Goal: Information Seeking & Learning: Check status

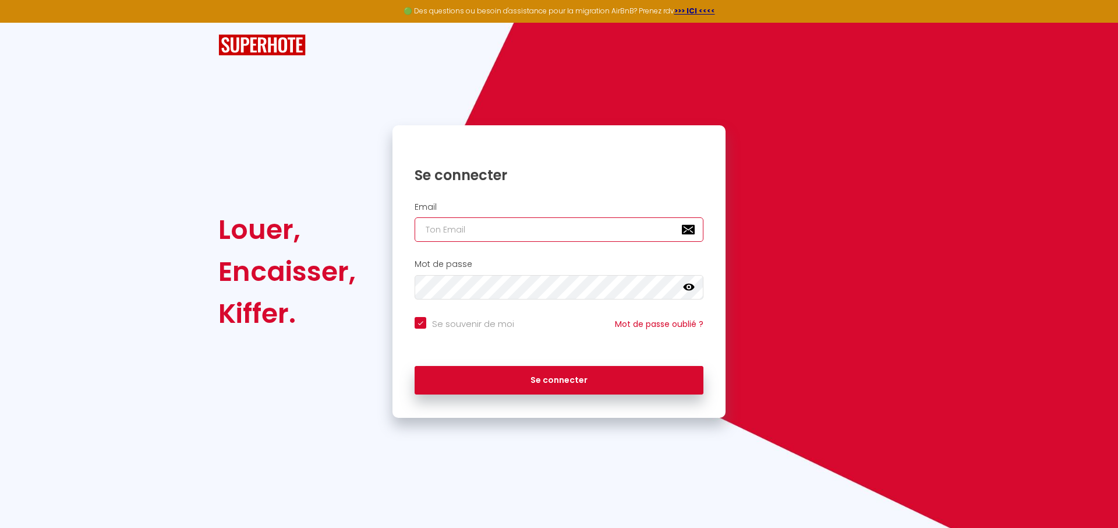
click at [466, 221] on input "email" at bounding box center [559, 229] width 289 height 24
type input "t"
checkbox input "true"
type input "th"
checkbox input "true"
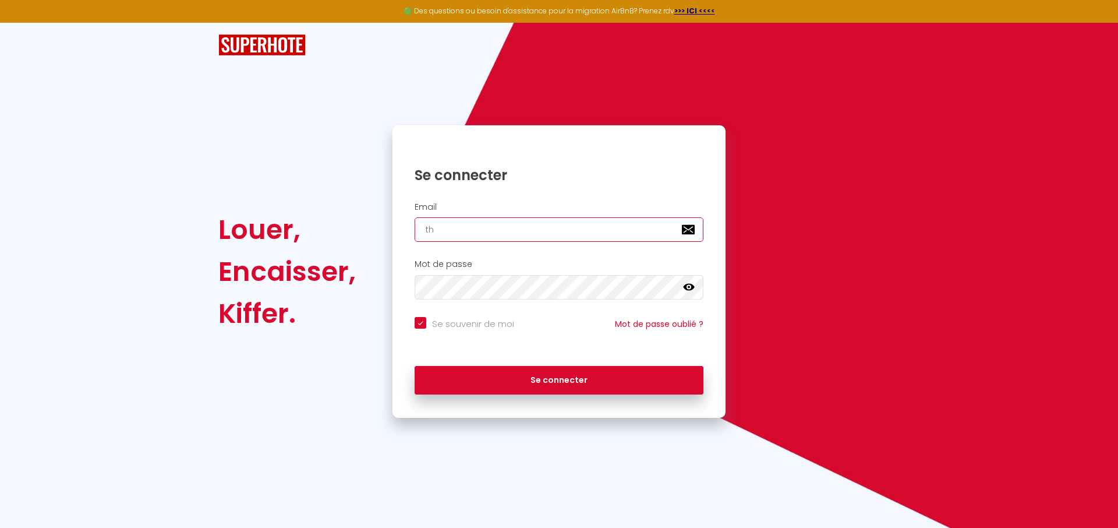
type input "thi"
checkbox input "true"
type input "thib"
checkbox input "true"
type input "thi"
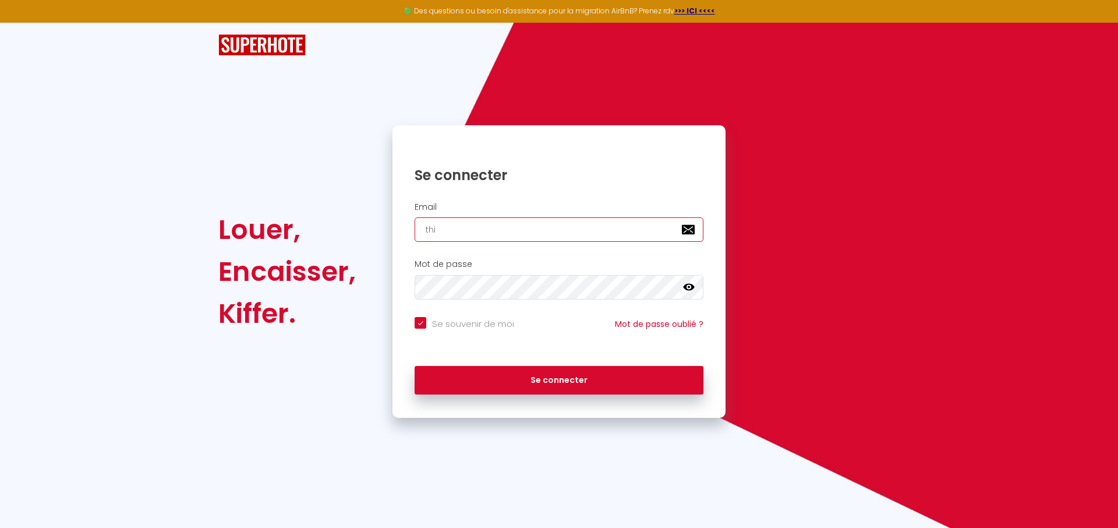
checkbox input "true"
type input "thib"
checkbox input "true"
type input "thiba"
checkbox input "true"
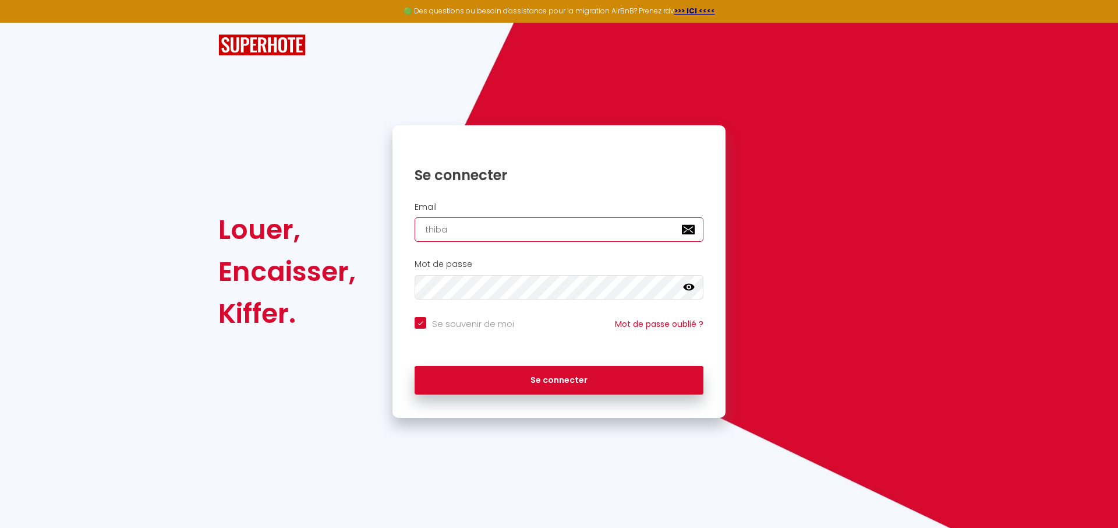
type input "thibau"
checkbox input "true"
type input "thibaul"
checkbox input "true"
type input "[PERSON_NAME]"
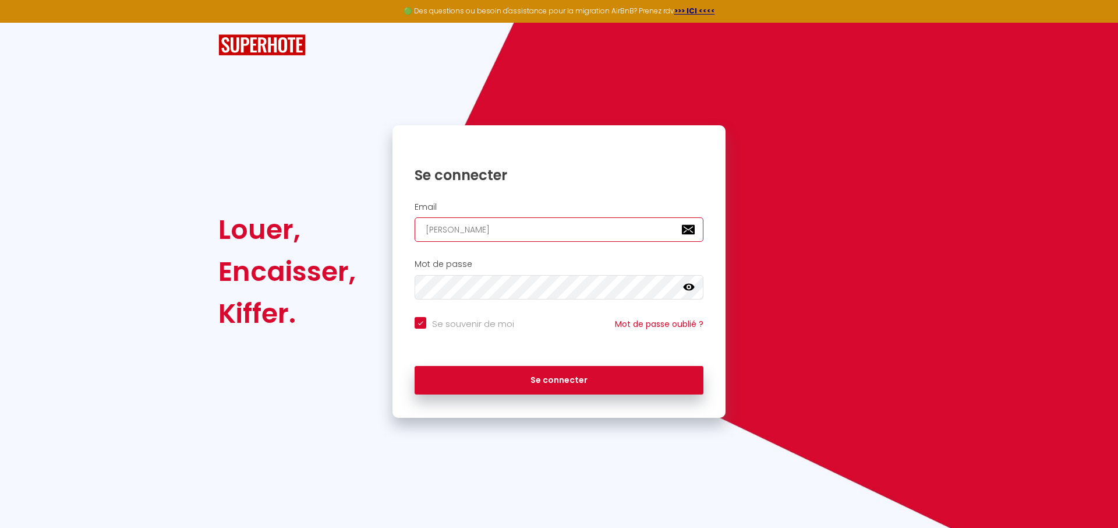
checkbox input "true"
type input "thibaultd"
checkbox input "true"
type input "[PERSON_NAME]"
checkbox input "true"
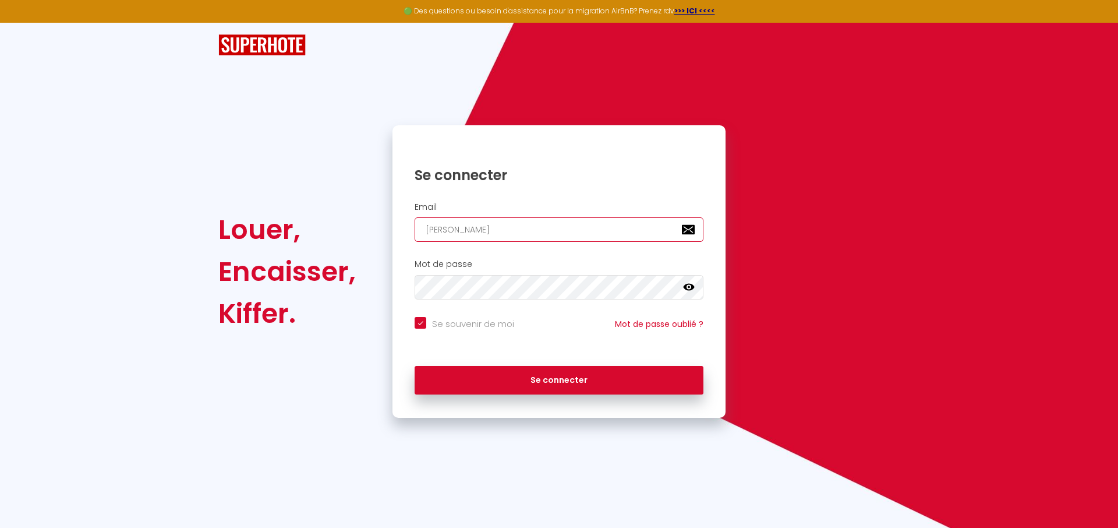
type input "[PERSON_NAME]."
checkbox input "true"
type input "[PERSON_NAME].d"
checkbox input "true"
type input "[PERSON_NAME][DOMAIN_NAME]"
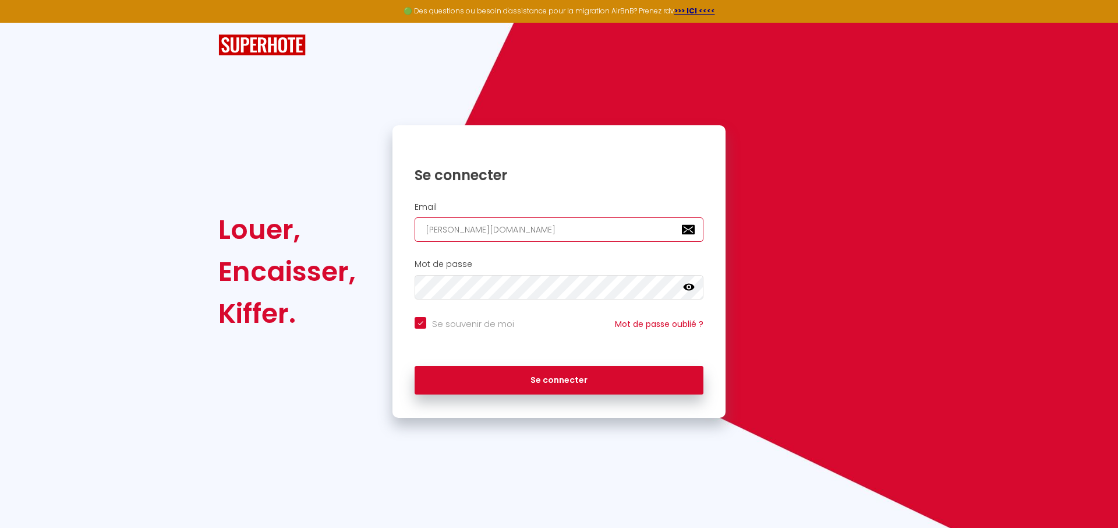
checkbox input "true"
type input "[PERSON_NAME].del"
checkbox input "true"
type input "[PERSON_NAME].dele"
checkbox input "true"
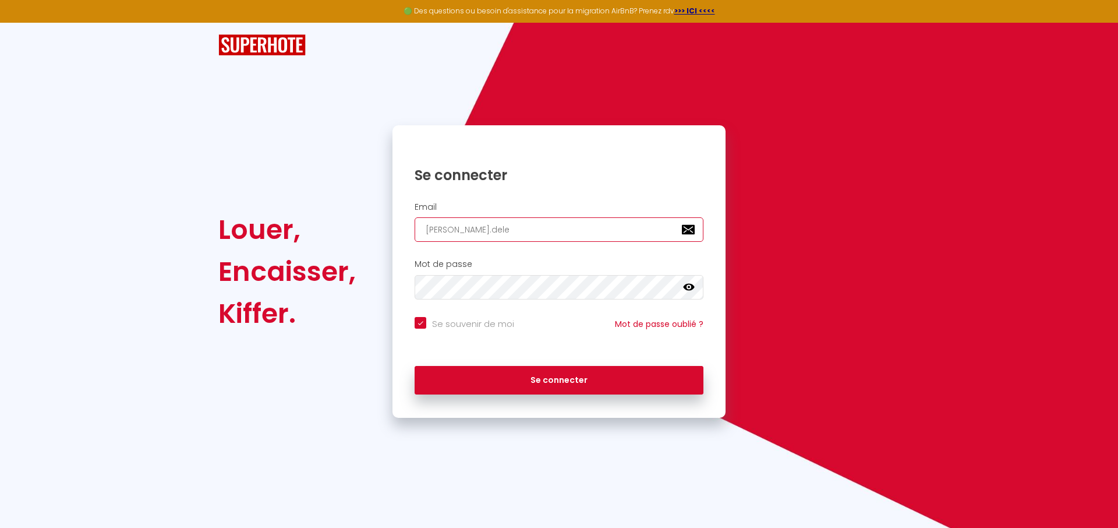
type input "[PERSON_NAME].delec"
checkbox input "true"
type input "[PERSON_NAME].delecr"
checkbox input "true"
type input "[PERSON_NAME].delecro"
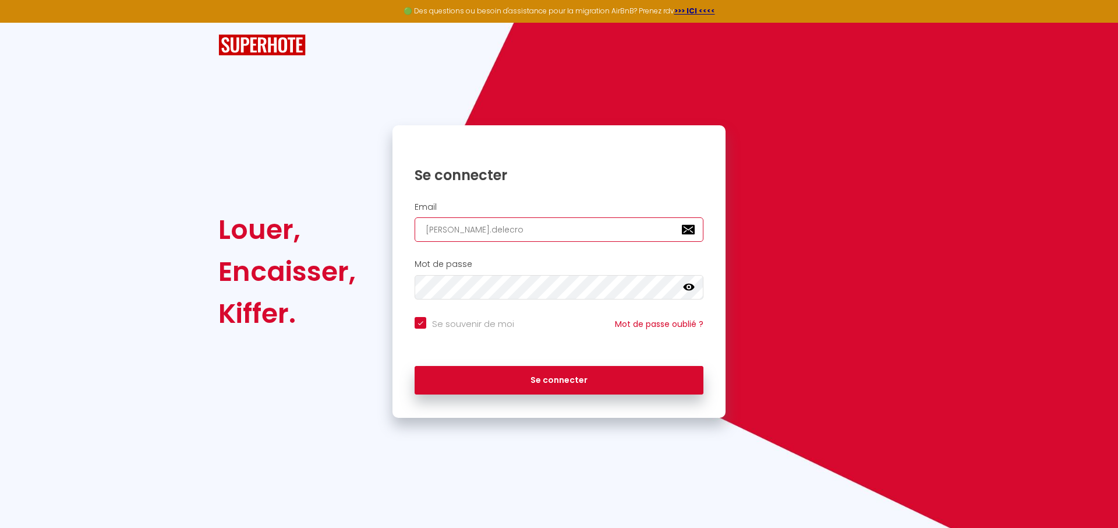
checkbox input "true"
type input "[PERSON_NAME].delecroi"
checkbox input "true"
type input "[PERSON_NAME].delecroix"
checkbox input "true"
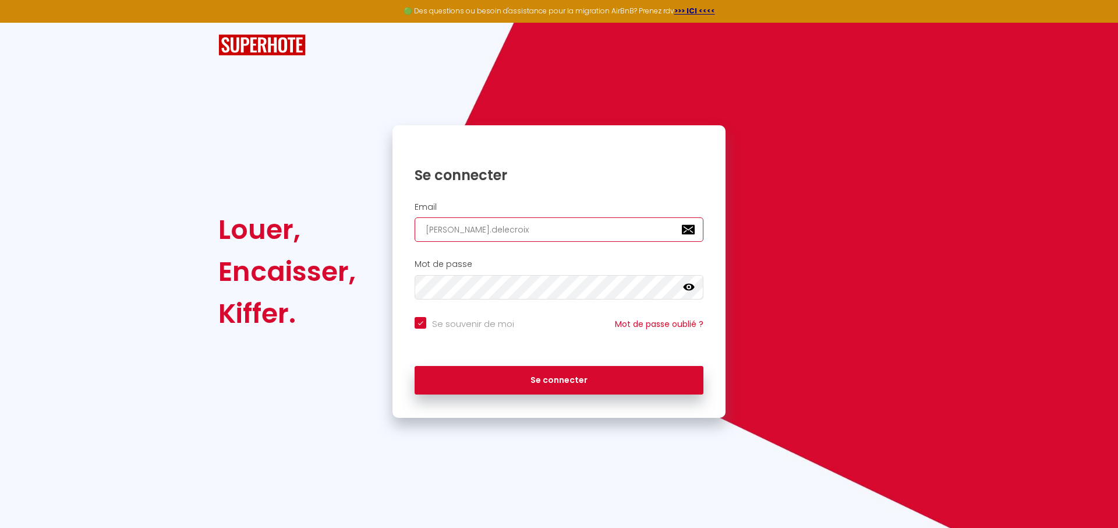
type input "[PERSON_NAME].delecroix@"
checkbox input "true"
type input "[PERSON_NAME].delecroix@g"
checkbox input "true"
type input "[PERSON_NAME].delecroix@gm"
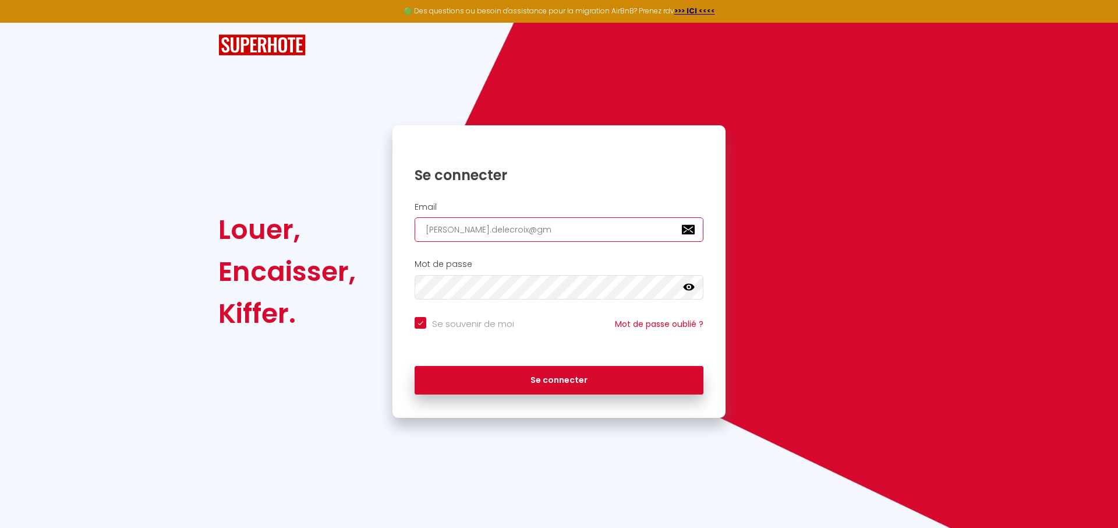
checkbox input "true"
type input "[PERSON_NAME].delecroix@gma"
checkbox input "true"
type input "[PERSON_NAME].delecroix@gmai"
checkbox input "true"
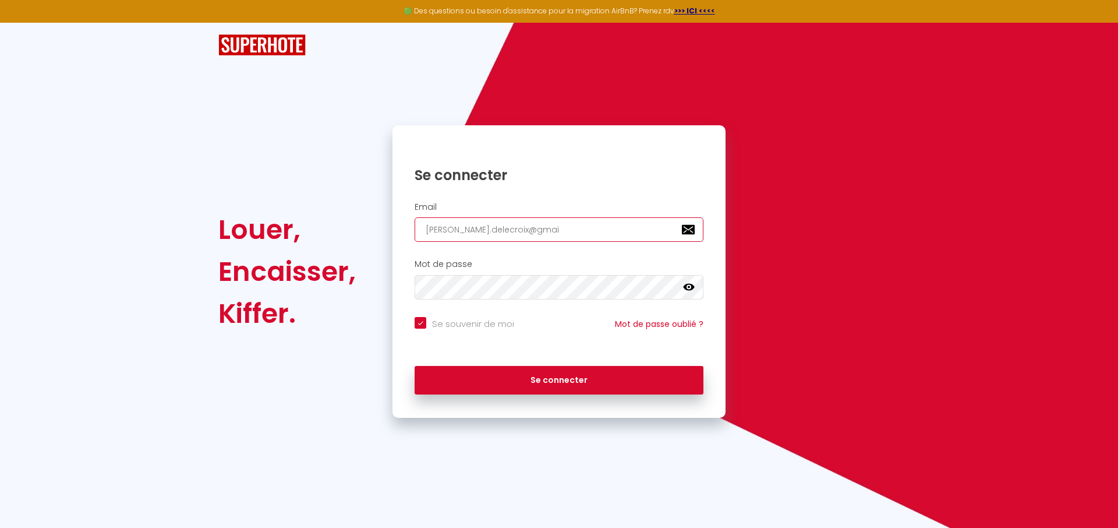
type input "[PERSON_NAME][EMAIL_ADDRESS]"
checkbox input "true"
type input "[PERSON_NAME][EMAIL_ADDRESS]."
checkbox input "true"
type input "[PERSON_NAME].delecroix@gmail.c"
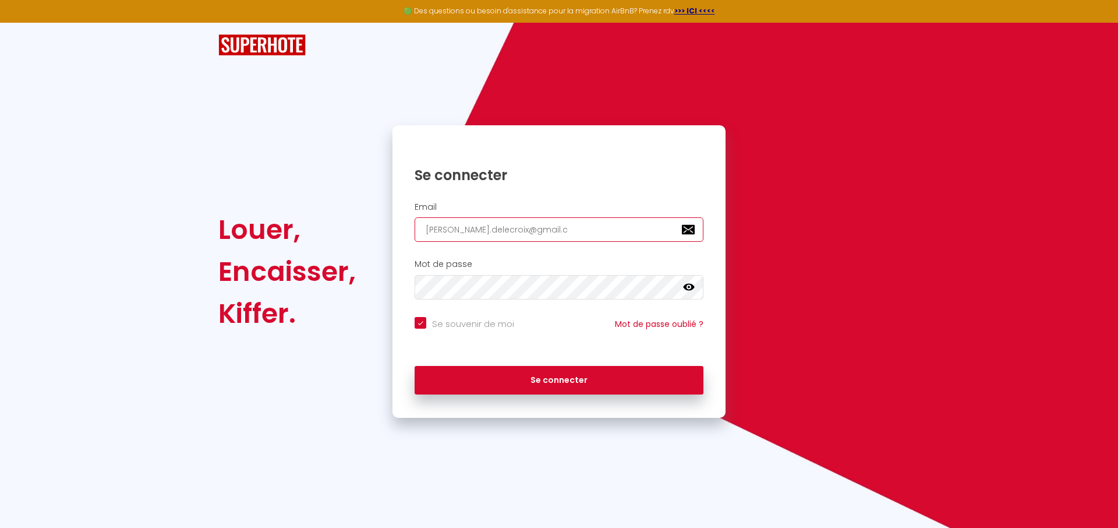
checkbox input "true"
type input "[PERSON_NAME][EMAIL_ADDRESS][DOMAIN_NAME]"
checkbox input "true"
type input "[PERSON_NAME][EMAIL_ADDRESS][DOMAIN_NAME]"
checkbox input "true"
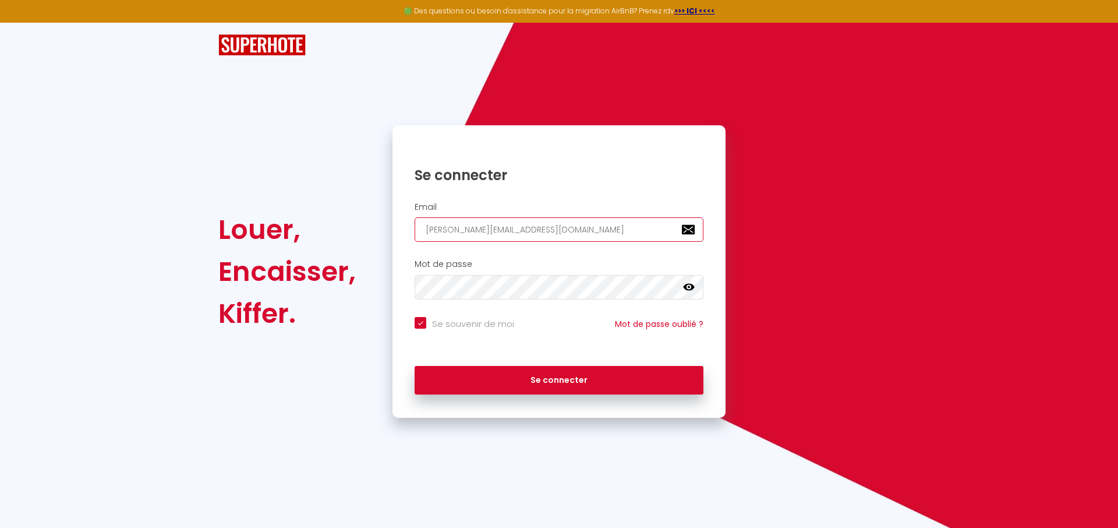
type input "[PERSON_NAME][EMAIL_ADDRESS][DOMAIN_NAME]"
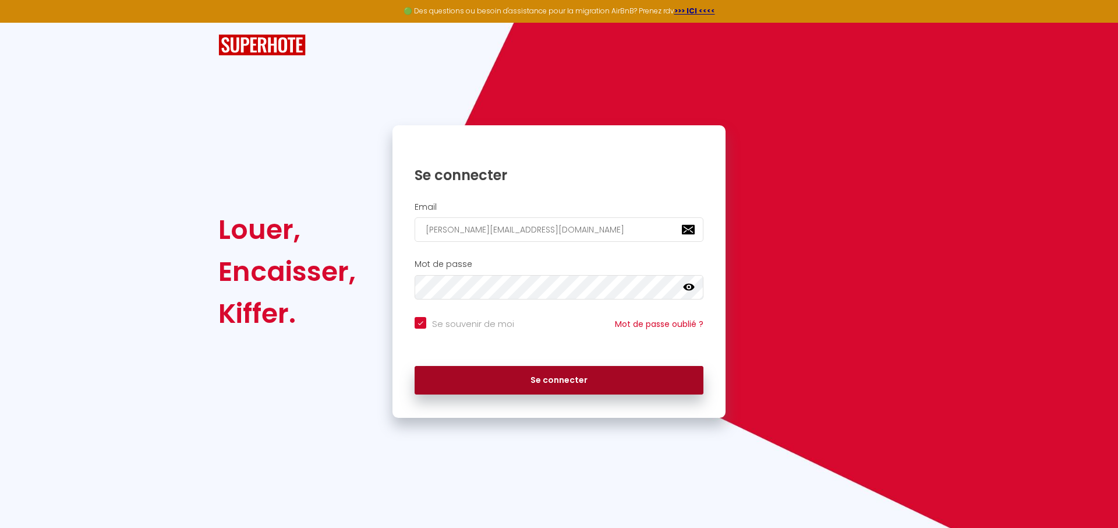
click at [515, 377] on button "Se connecter" at bounding box center [559, 380] width 289 height 29
checkbox input "true"
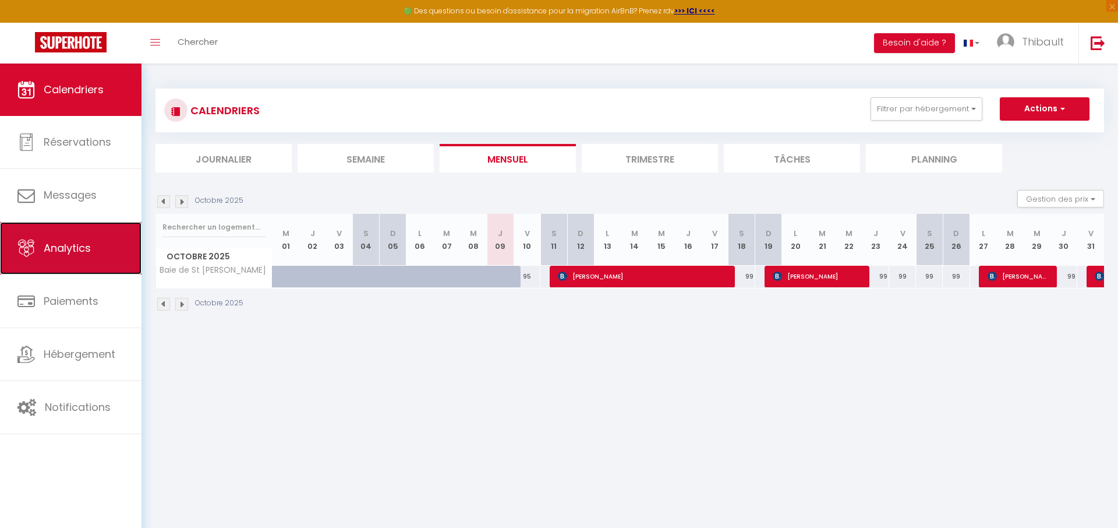
click at [49, 252] on span "Analytics" at bounding box center [67, 247] width 47 height 15
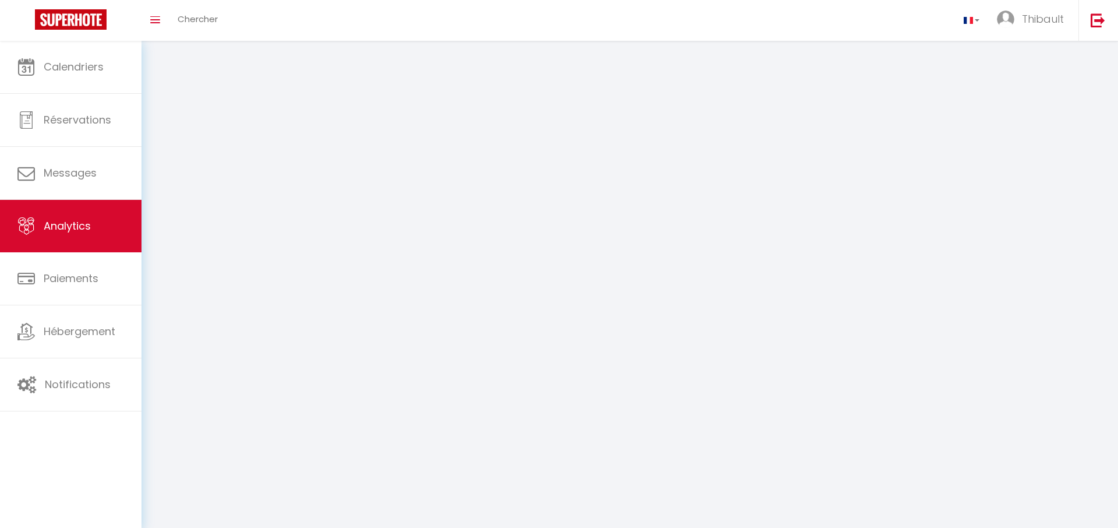
select select "2025"
select select "10"
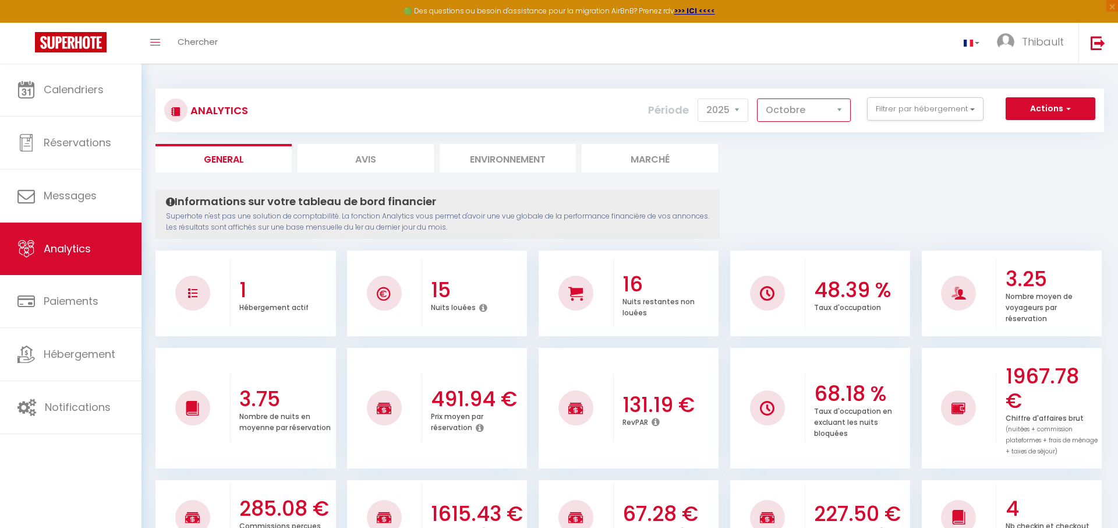
click at [795, 112] on select "[PERSON_NAME] Mars [PERSON_NAME] Juin Juillet Août Septembre Octobre Novembre D…" at bounding box center [804, 109] width 94 height 23
click at [730, 107] on select "2014 2015 2016 2017 2018 2019 2020 2021 2022 2023 2024 2025 2026 2027" at bounding box center [723, 109] width 51 height 23
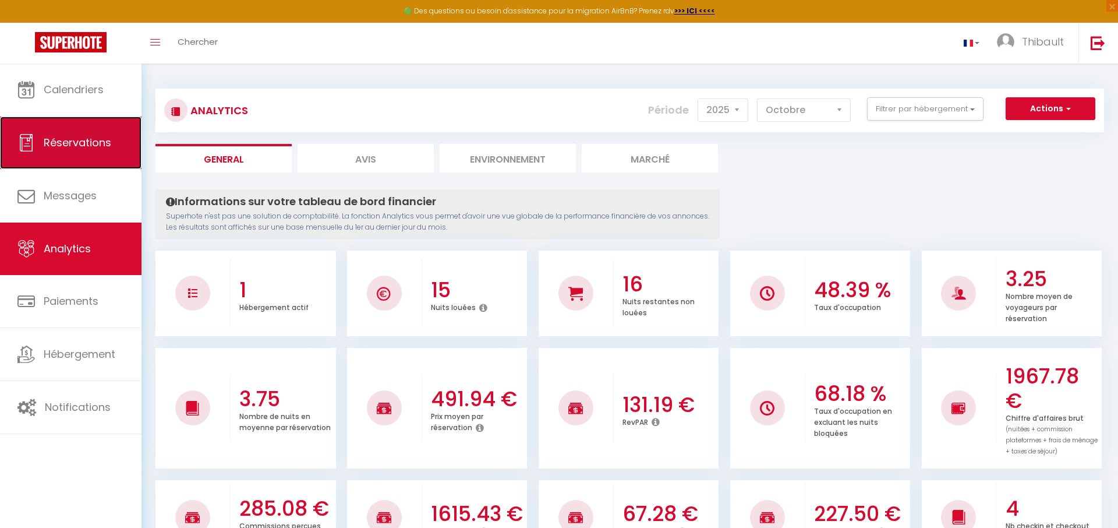
click at [84, 160] on link "Réservations" at bounding box center [70, 142] width 141 height 52
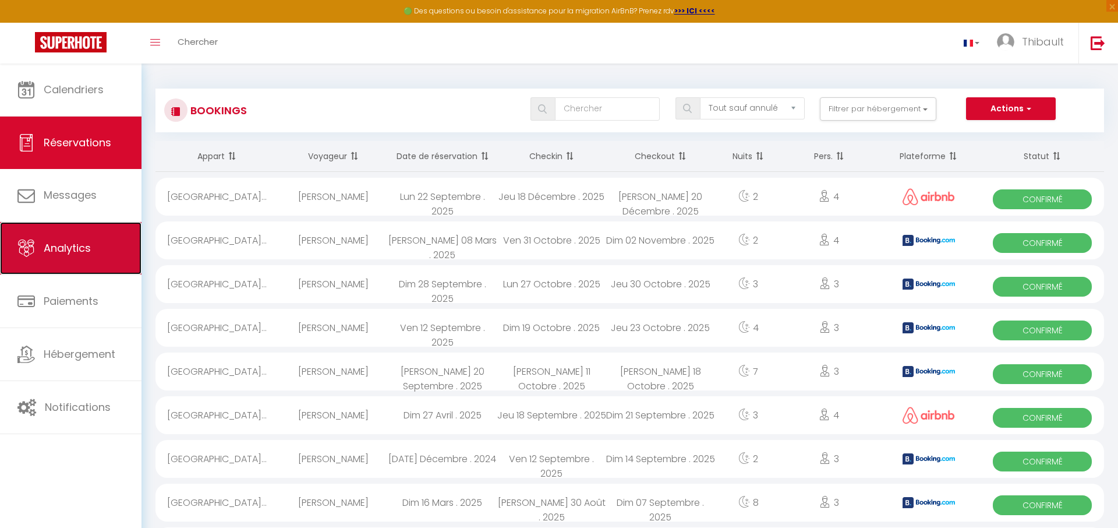
click at [47, 235] on link "Analytics" at bounding box center [70, 248] width 141 height 52
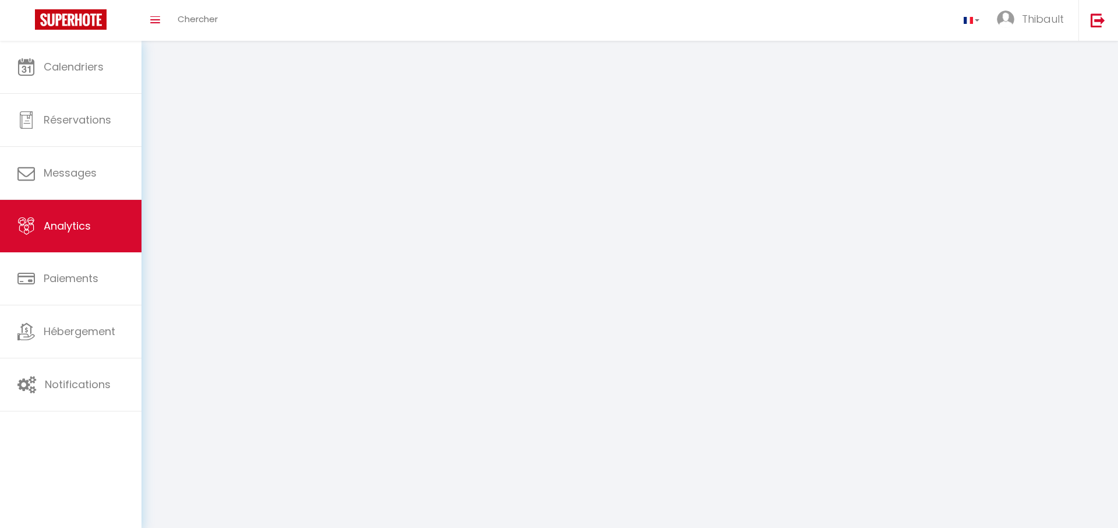
select select "2025"
select select "10"
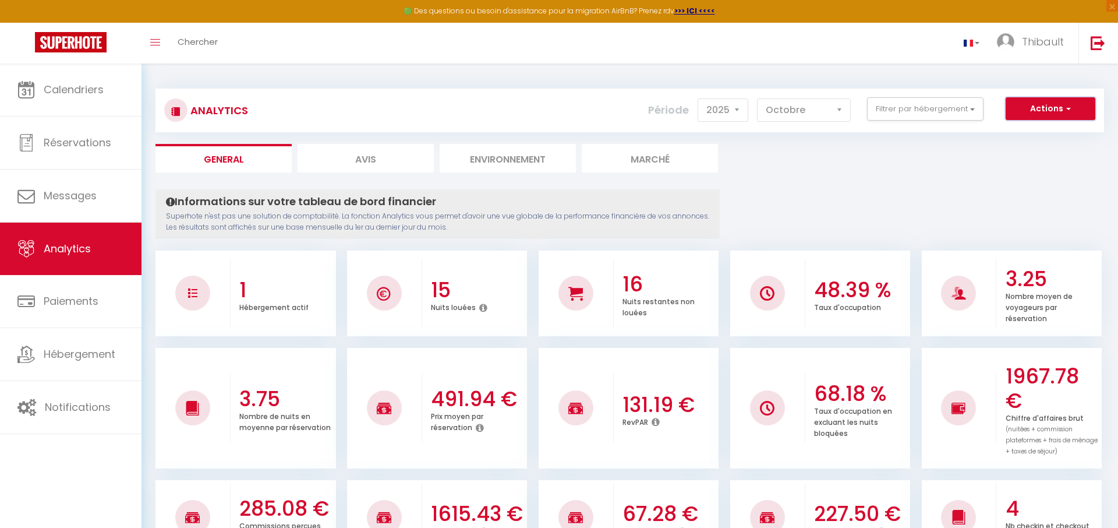
click at [1080, 110] on button "Actions" at bounding box center [1051, 108] width 90 height 23
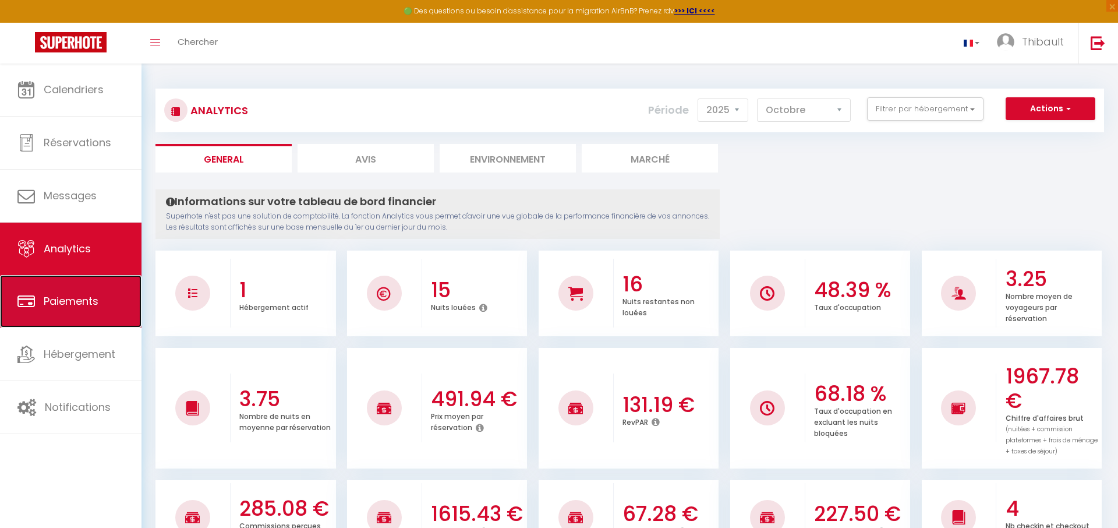
click at [93, 305] on span "Paiements" at bounding box center [71, 300] width 55 height 15
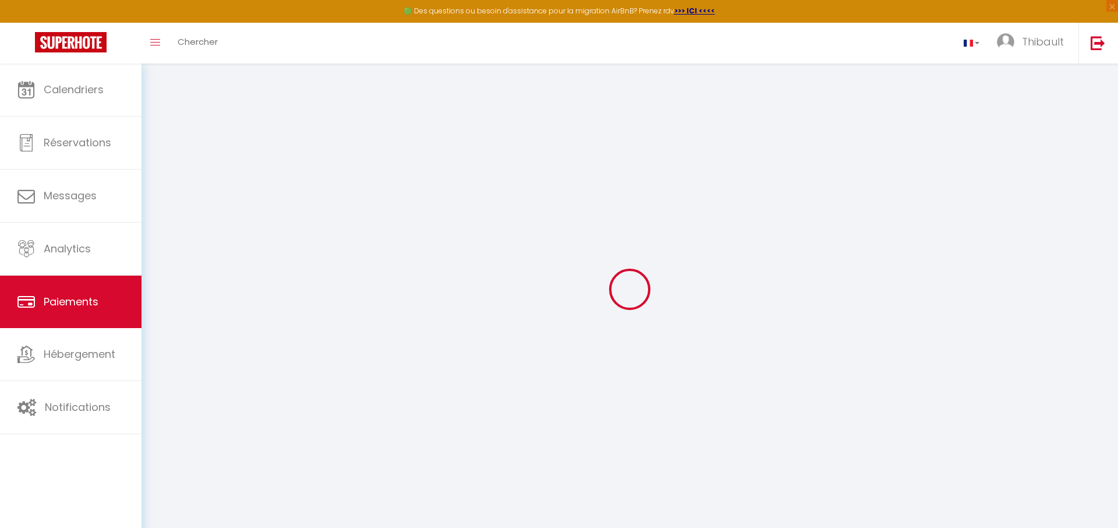
select select "2"
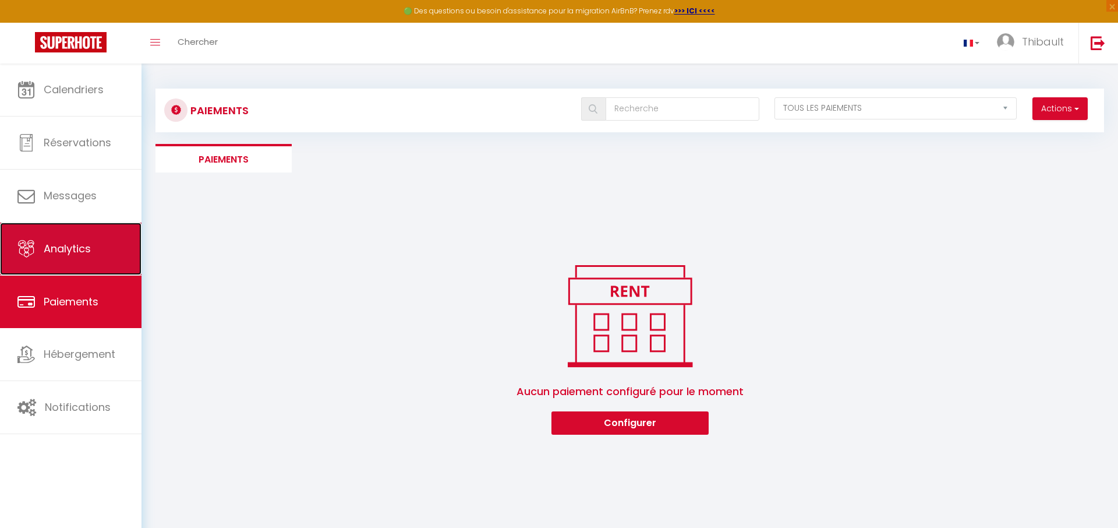
click at [65, 252] on span "Analytics" at bounding box center [67, 248] width 47 height 15
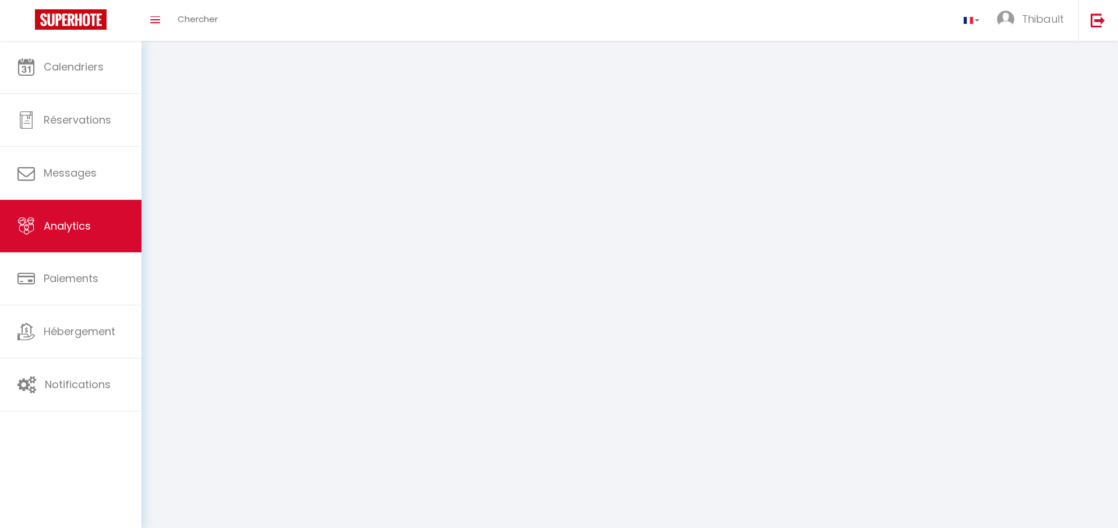
select select "2025"
select select "10"
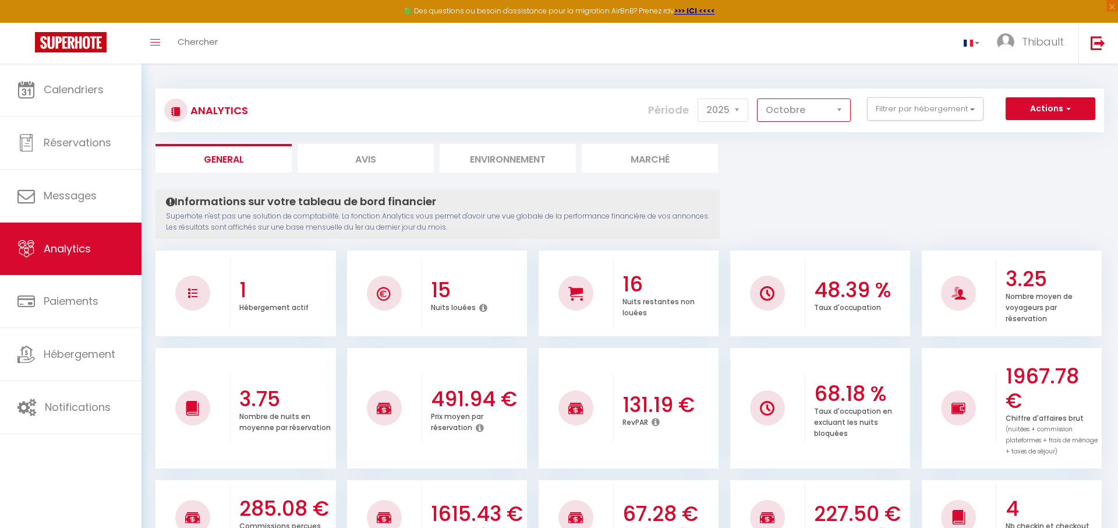
click at [827, 112] on select "[PERSON_NAME] Mars [PERSON_NAME] Juin Juillet Août Septembre Octobre Novembre D…" at bounding box center [804, 109] width 94 height 23
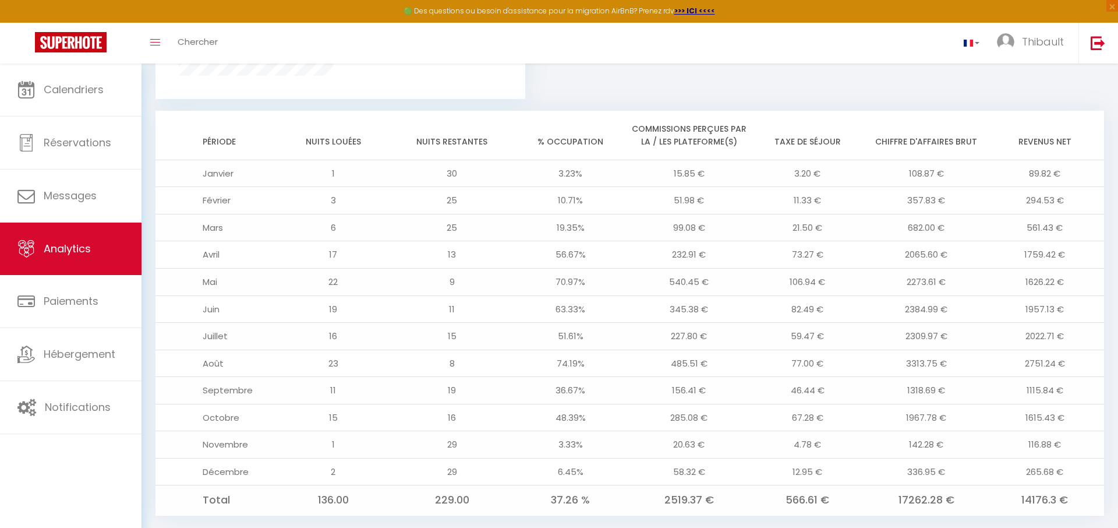
scroll to position [905, 0]
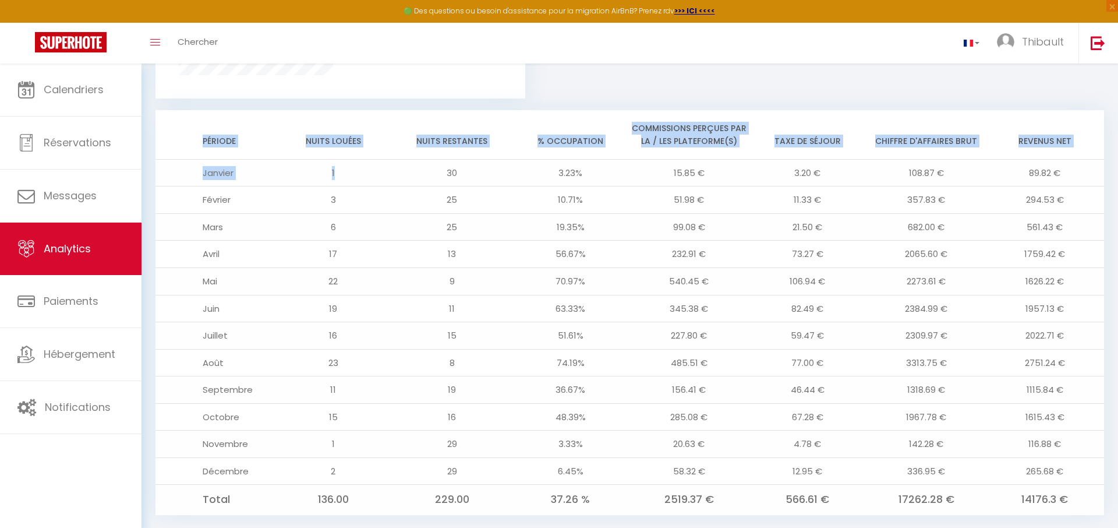
drag, startPoint x: 190, startPoint y: 116, endPoint x: 374, endPoint y: 167, distance: 191.0
click at [374, 167] on table "Période Nuits louées Nuits restantes % Occupation Commissions perçues par la / …" at bounding box center [629, 312] width 949 height 405
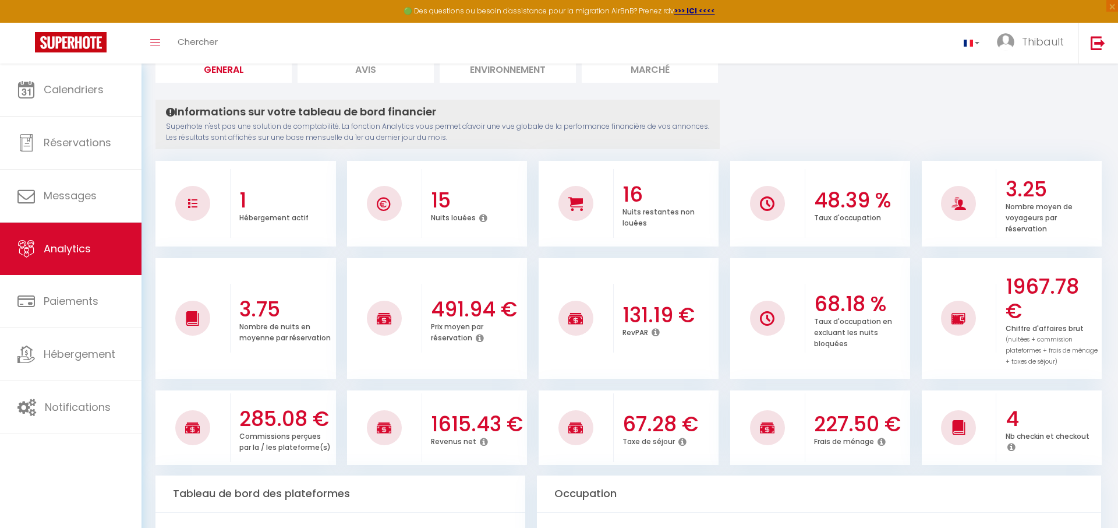
scroll to position [0, 0]
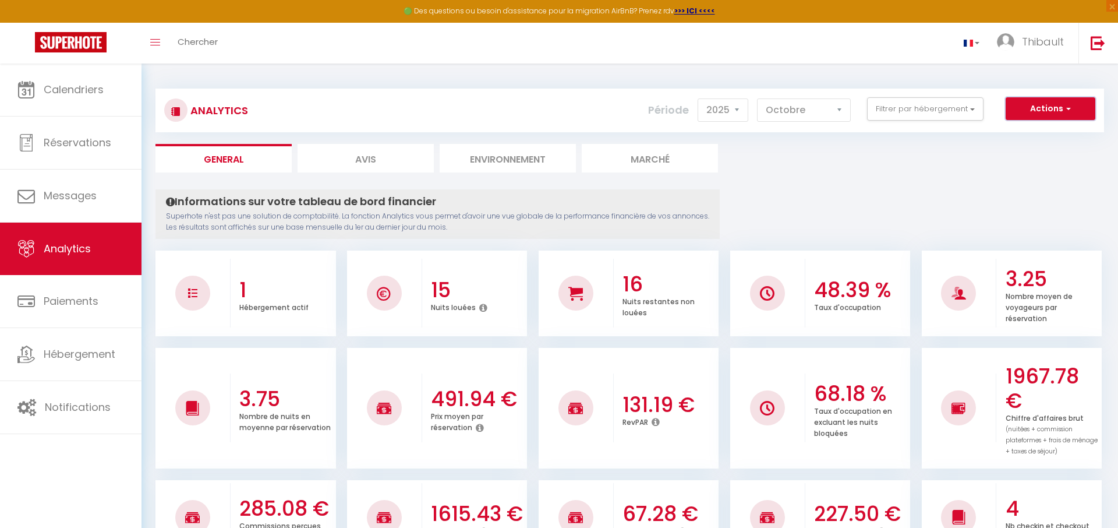
click at [1074, 104] on button "Actions" at bounding box center [1051, 108] width 90 height 23
click at [1055, 150] on link "Génération SuperAnalyzer" at bounding box center [1020, 148] width 147 height 15
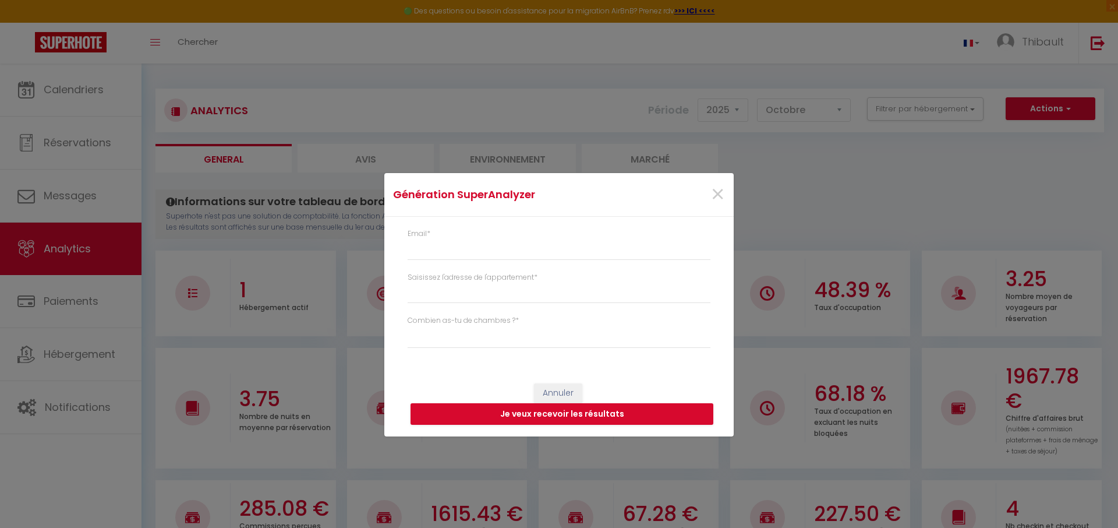
type input "[PERSON_NAME][EMAIL_ADDRESS][DOMAIN_NAME]"
select select
click at [720, 189] on span "×" at bounding box center [717, 194] width 15 height 35
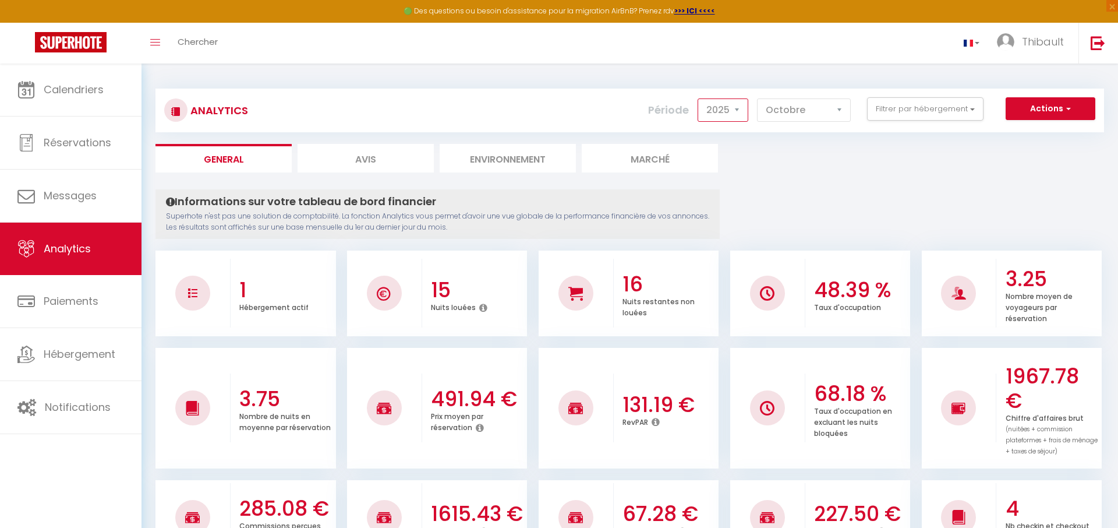
click at [741, 110] on select "2014 2015 2016 2017 2018 2019 2020 2021 2022 2023 2024 2025 2026 2027" at bounding box center [723, 109] width 51 height 23
click at [819, 105] on select "[PERSON_NAME] Mars [PERSON_NAME] Juin Juillet Août Septembre Octobre Novembre D…" at bounding box center [804, 109] width 94 height 23
select select "9"
click at [758, 98] on select "[PERSON_NAME] Mars [PERSON_NAME] Juin Juillet Août Septembre Octobre Novembre D…" at bounding box center [804, 109] width 94 height 23
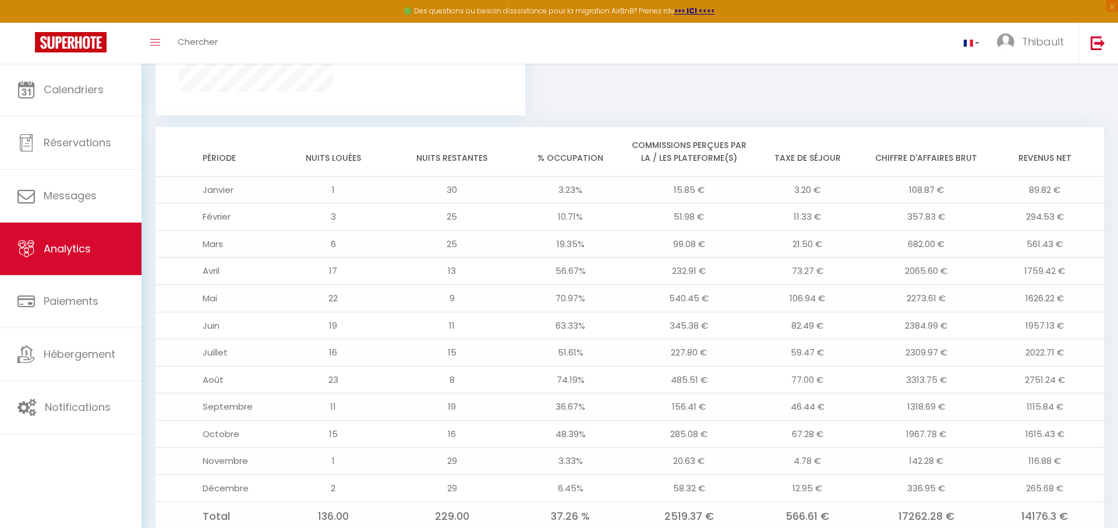
scroll to position [893, 0]
